Goal: Task Accomplishment & Management: Manage account settings

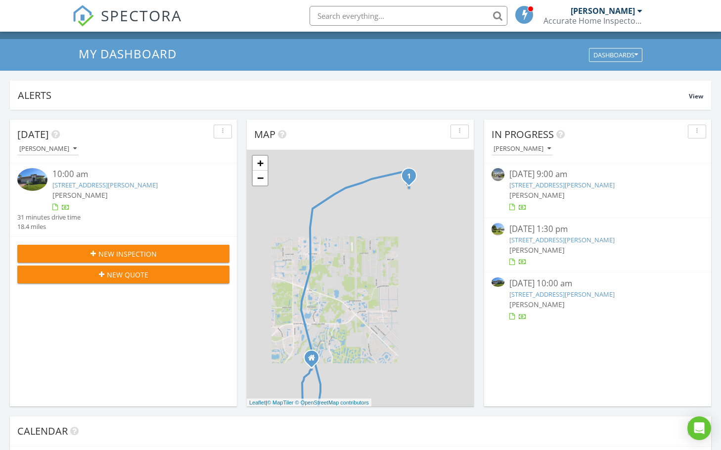
scroll to position [49, 0]
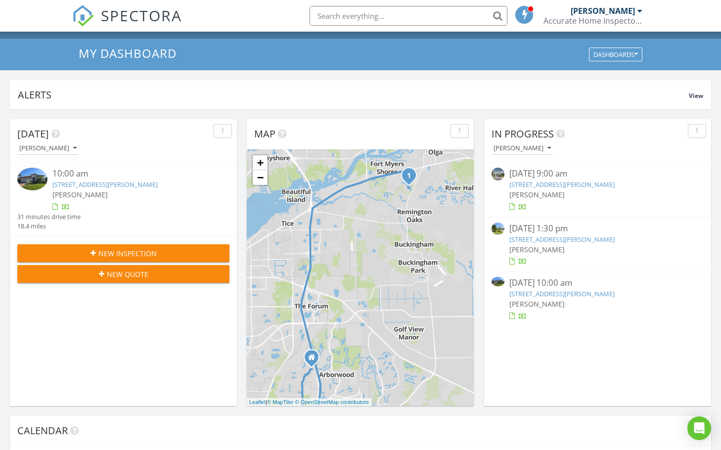
click at [576, 296] on link "[STREET_ADDRESS][PERSON_NAME]" at bounding box center [561, 293] width 105 height 9
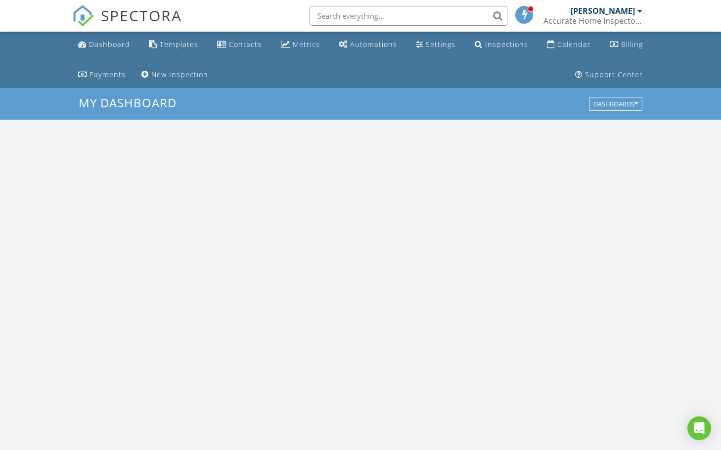
scroll to position [915, 736]
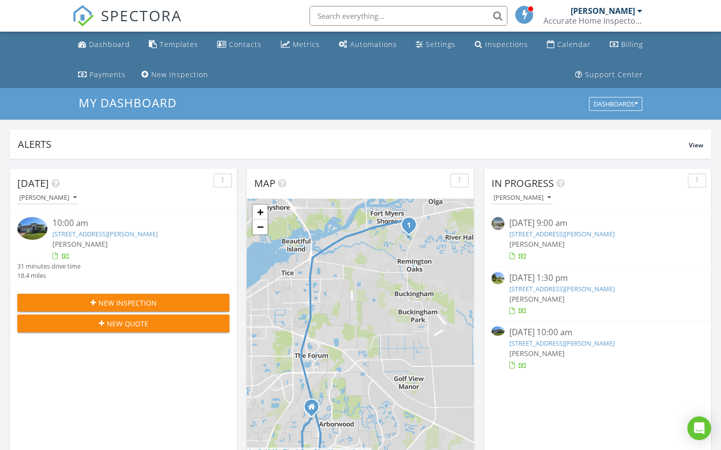
click at [538, 344] on link "[STREET_ADDRESS][PERSON_NAME]" at bounding box center [561, 343] width 105 height 9
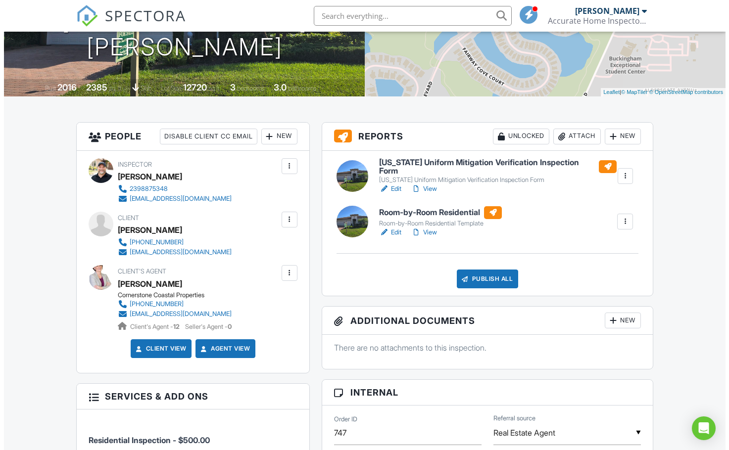
scroll to position [198, 0]
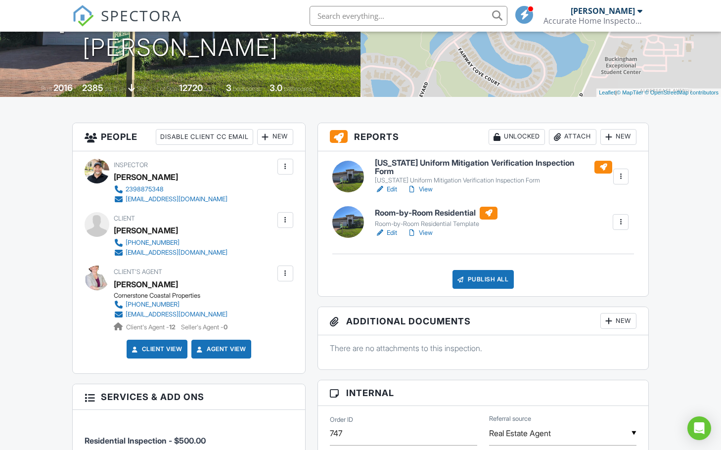
click at [476, 274] on div "Publish All" at bounding box center [484, 279] width 62 height 19
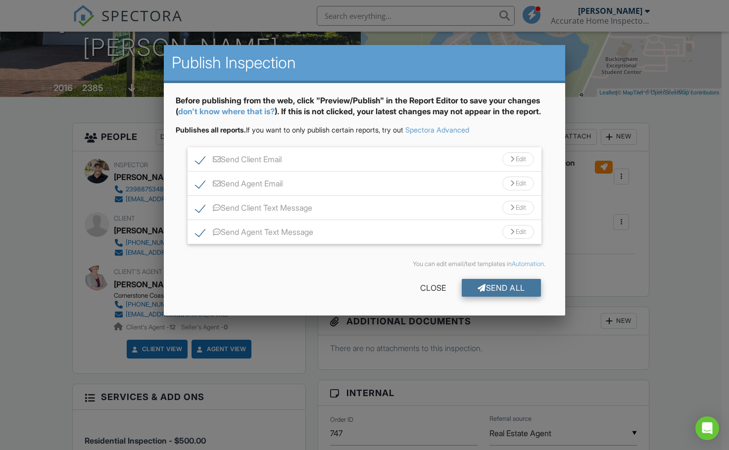
click at [482, 291] on div at bounding box center [481, 288] width 8 height 8
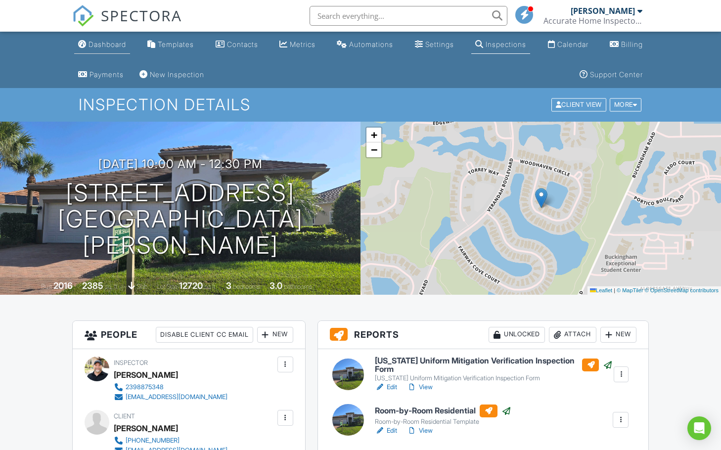
click at [98, 44] on div "Dashboard" at bounding box center [108, 44] width 38 height 8
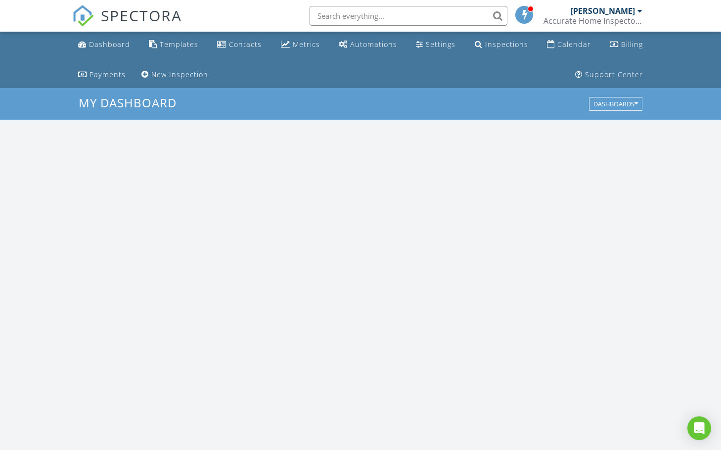
scroll to position [915, 736]
